Goal: Information Seeking & Learning: Learn about a topic

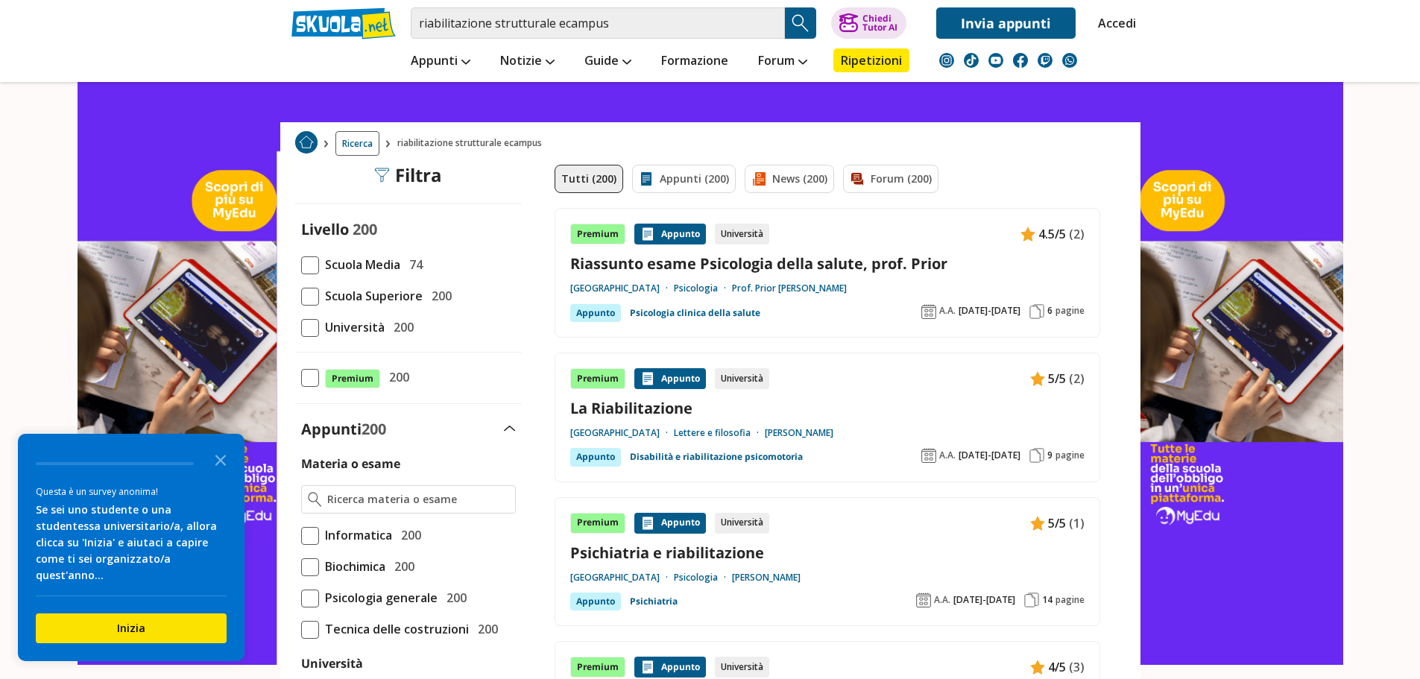
scroll to position [224, 0]
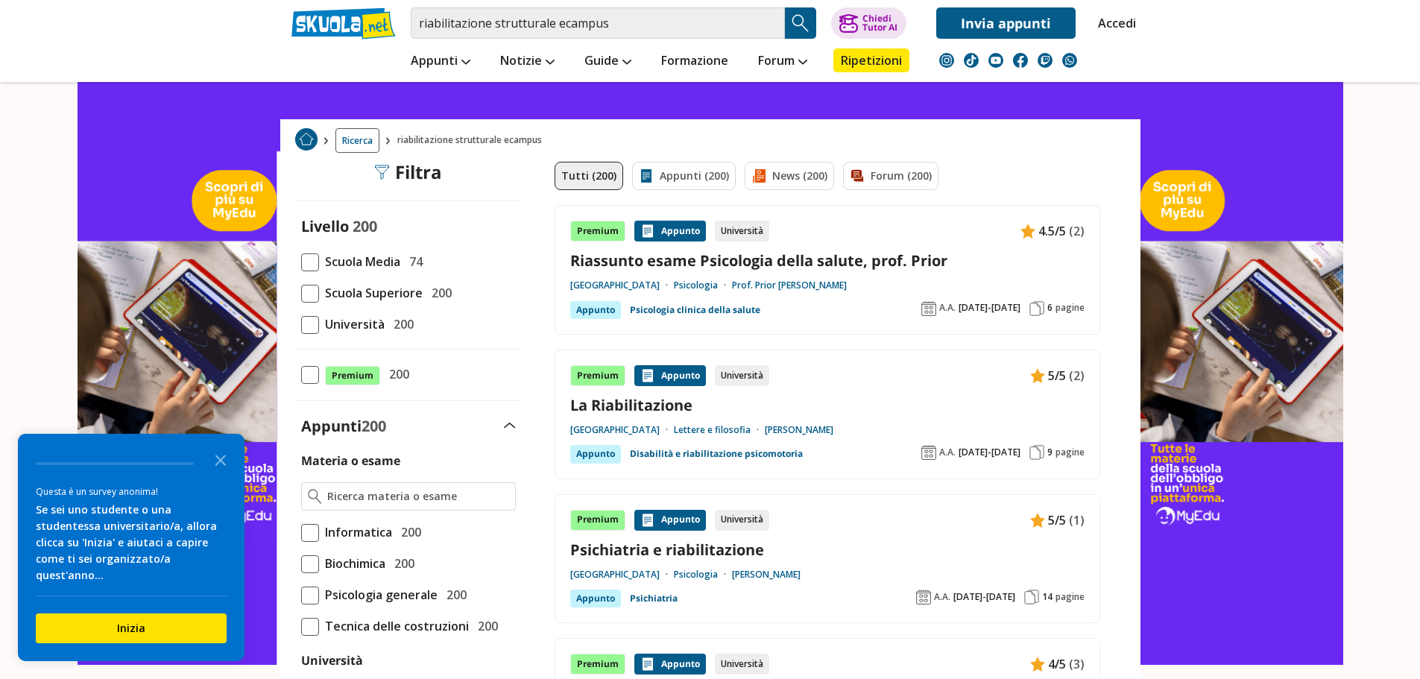
click at [313, 329] on span at bounding box center [310, 325] width 18 height 18
click at [301, 324] on input "Università 200" at bounding box center [301, 324] width 0 height 0
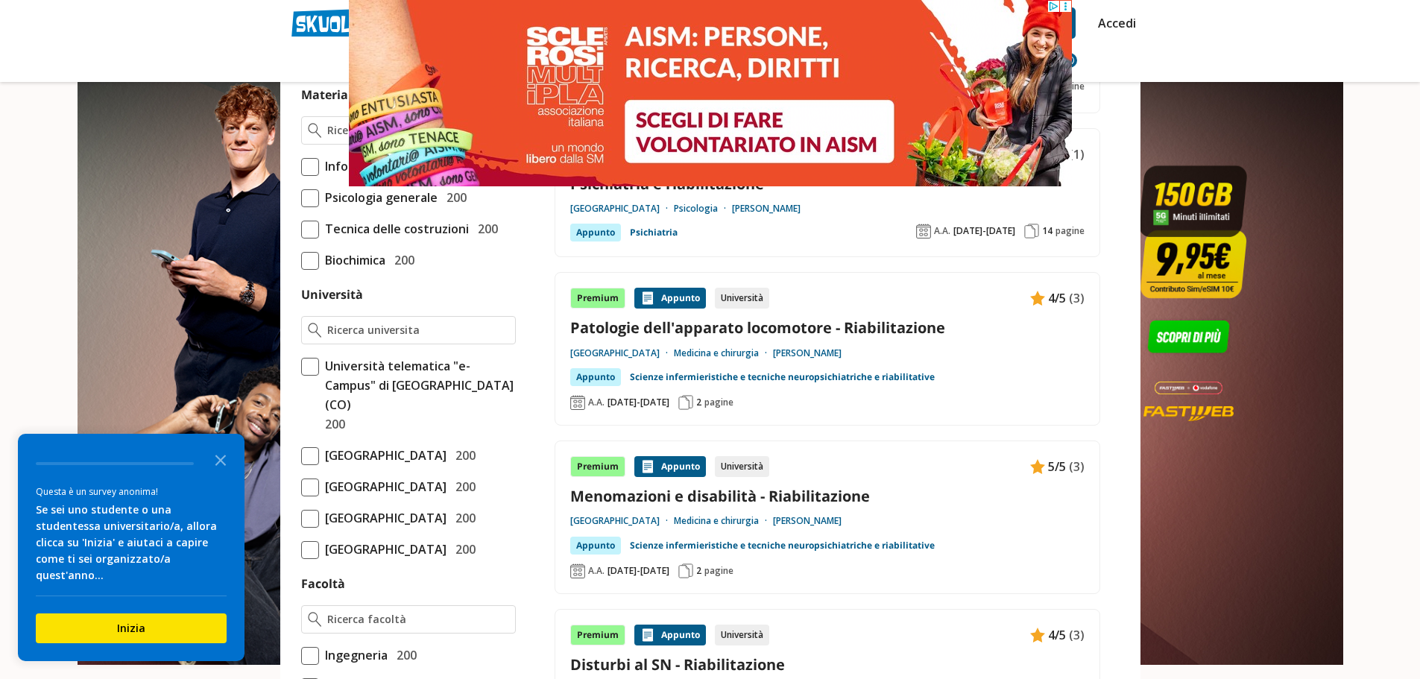
scroll to position [447, 0]
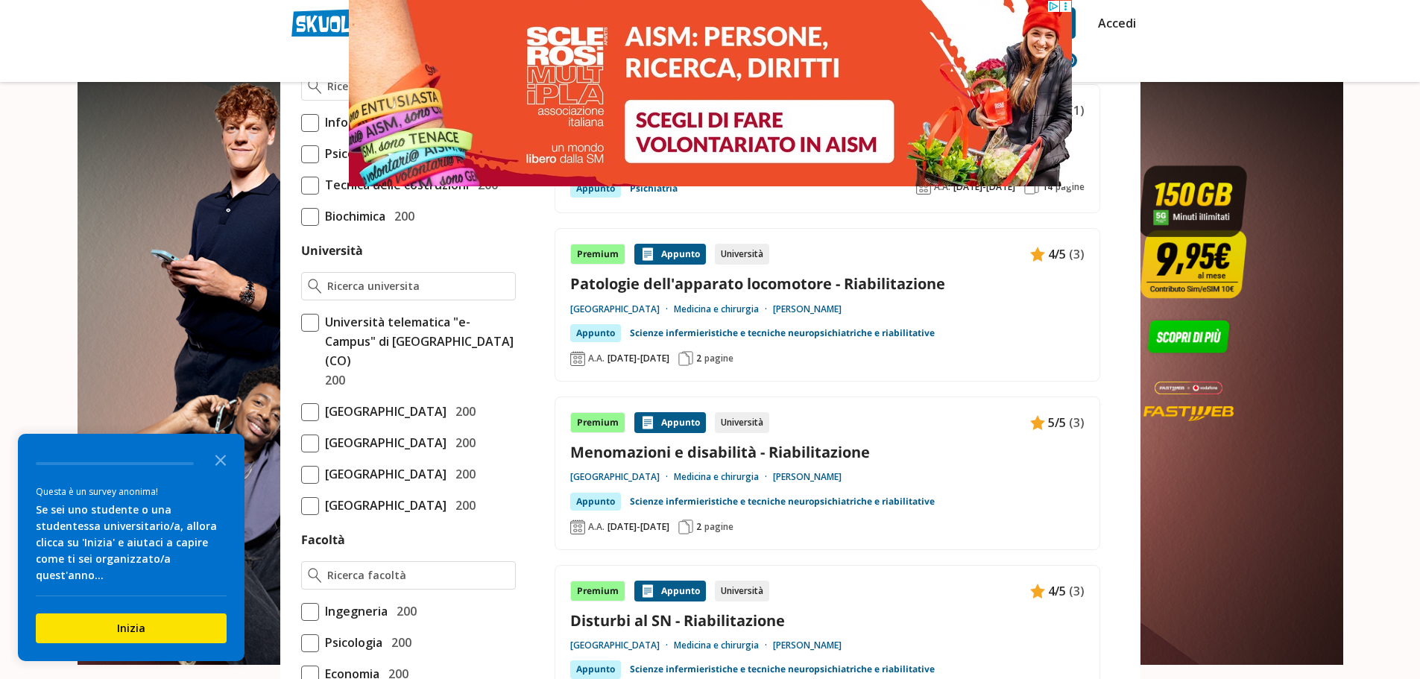
click at [311, 326] on span at bounding box center [310, 323] width 18 height 18
click at [301, 351] on input "Università telematica "e-Campus" di Novedrate (CO) 200" at bounding box center [301, 351] width 0 height 0
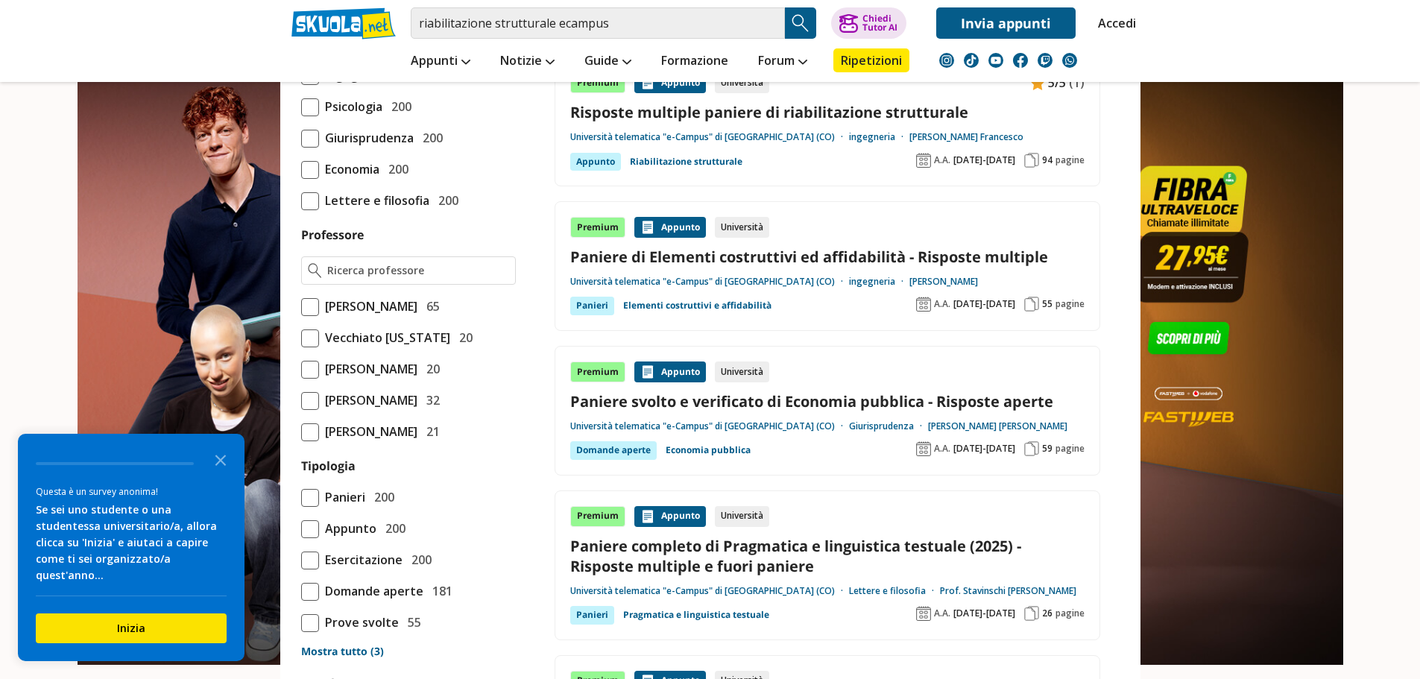
scroll to position [1044, 0]
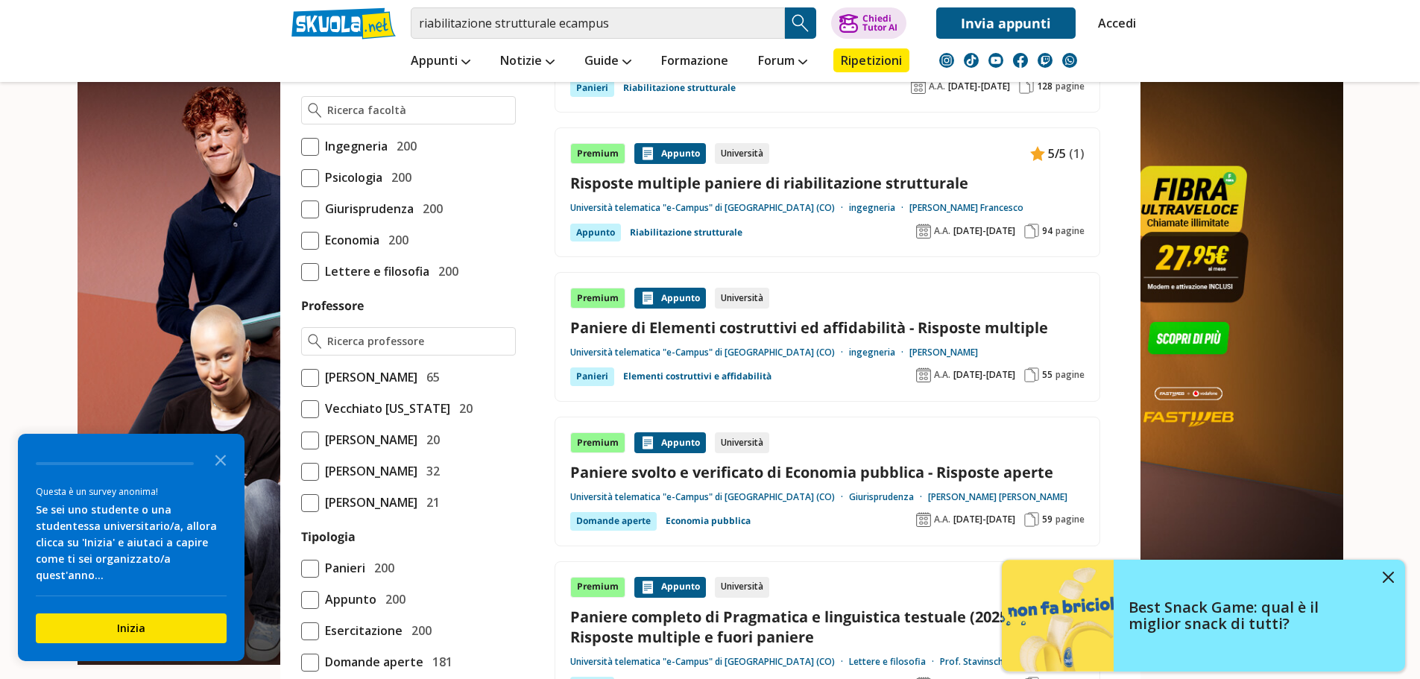
click at [662, 187] on link "Risposte multiple paniere di riabilitazione strutturale" at bounding box center [827, 183] width 514 height 20
